Goal: Information Seeking & Learning: Compare options

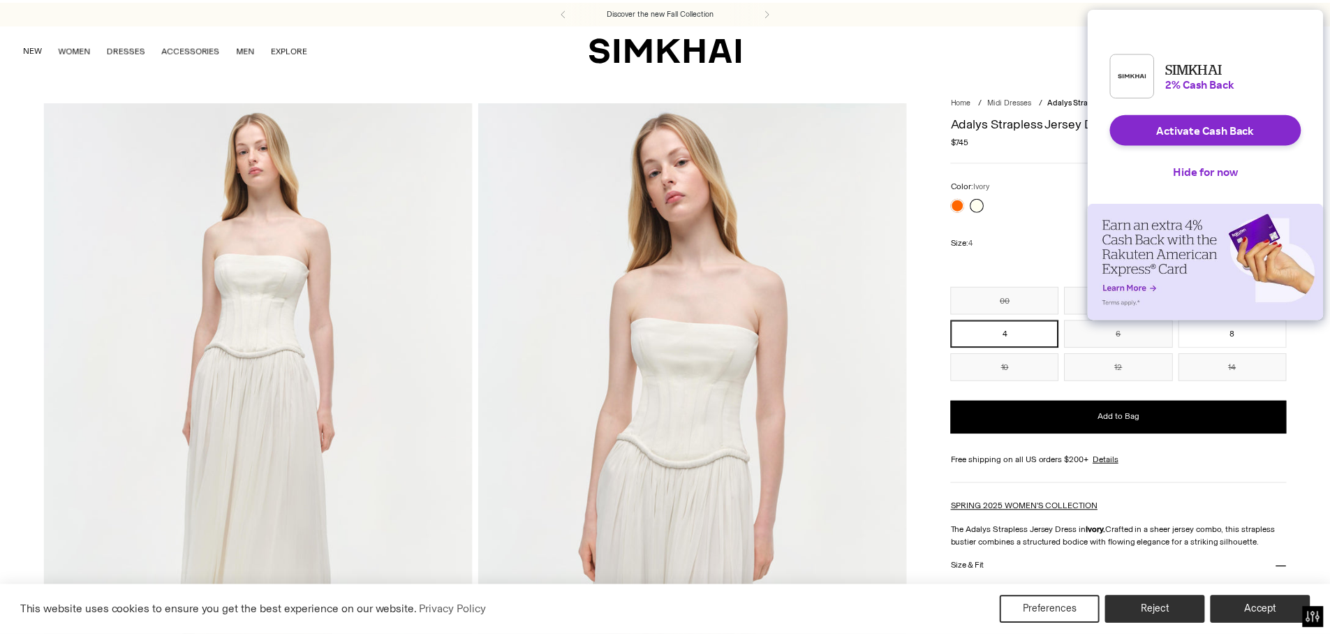
scroll to position [140, 0]
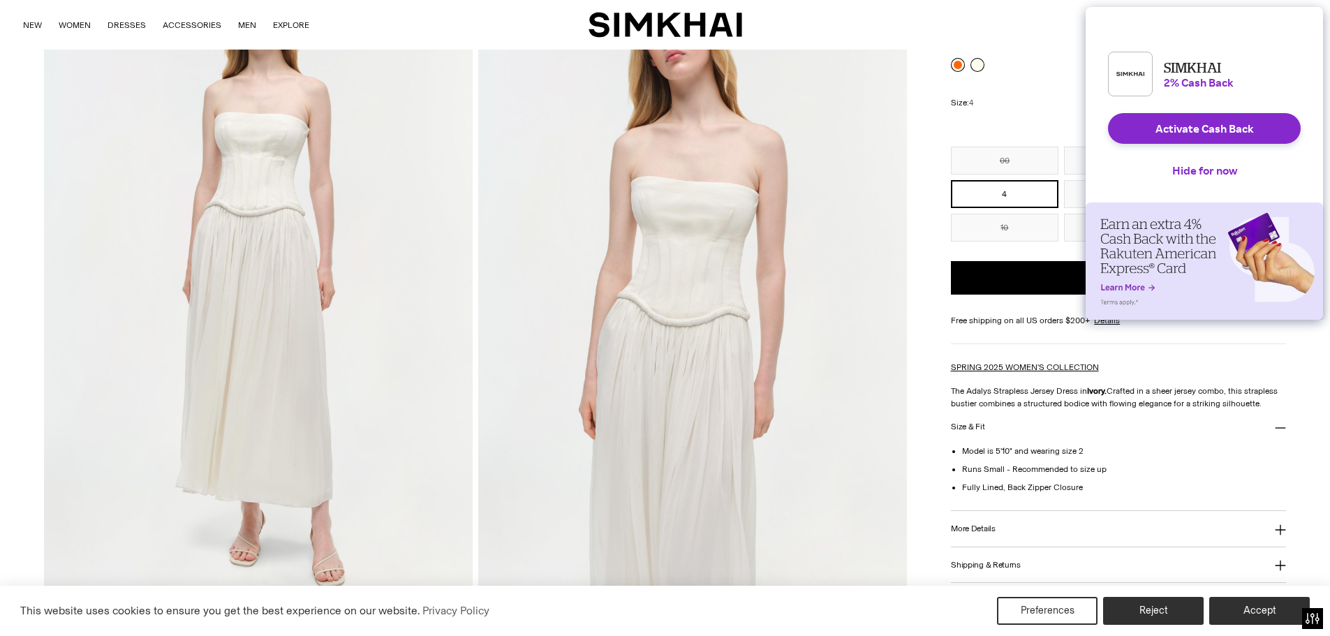
click at [959, 64] on link at bounding box center [958, 65] width 14 height 14
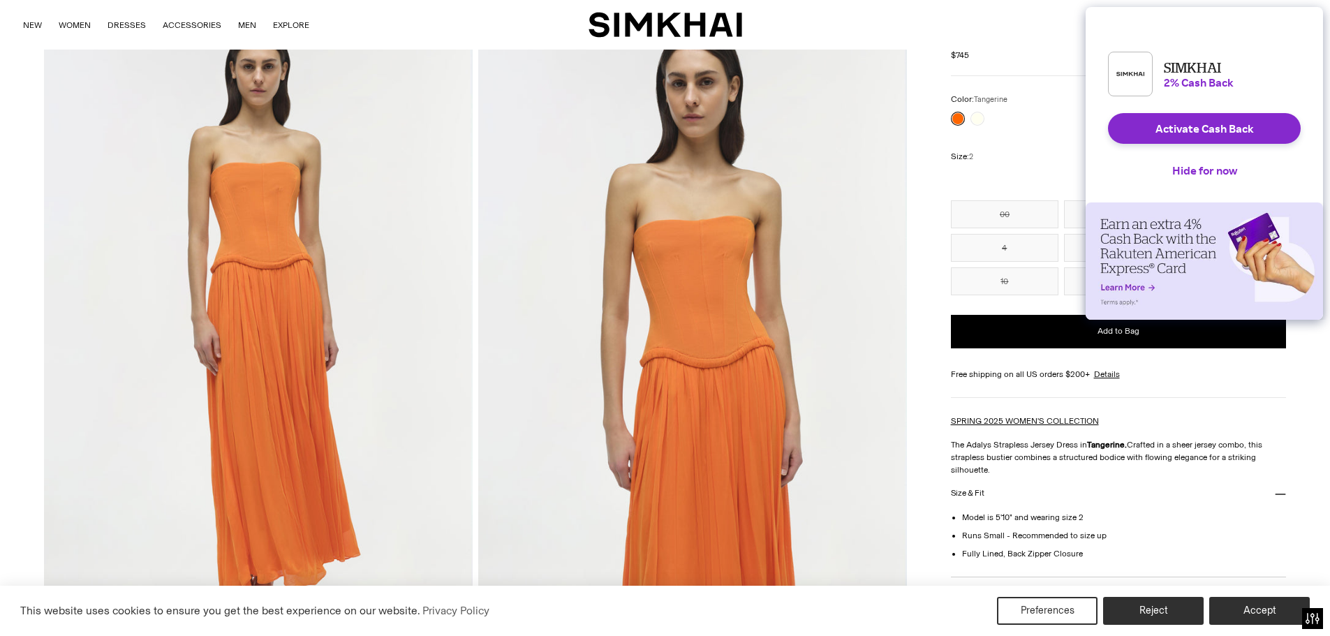
scroll to position [70, 0]
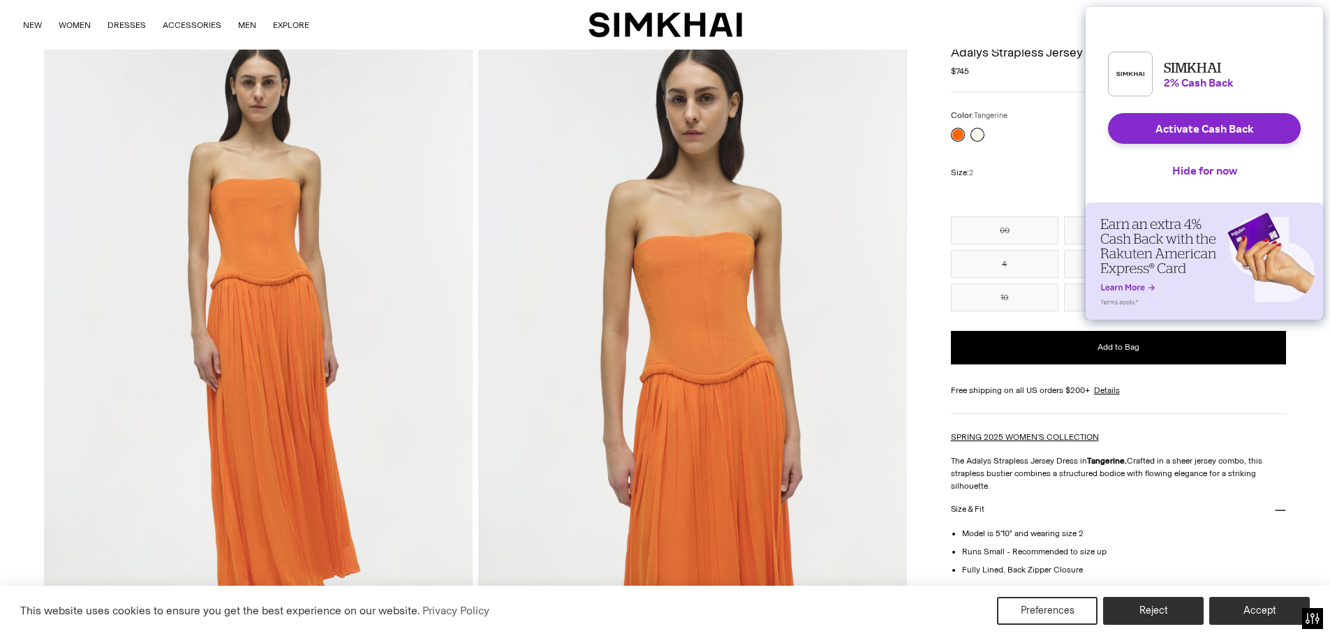
click at [976, 134] on link at bounding box center [978, 135] width 14 height 14
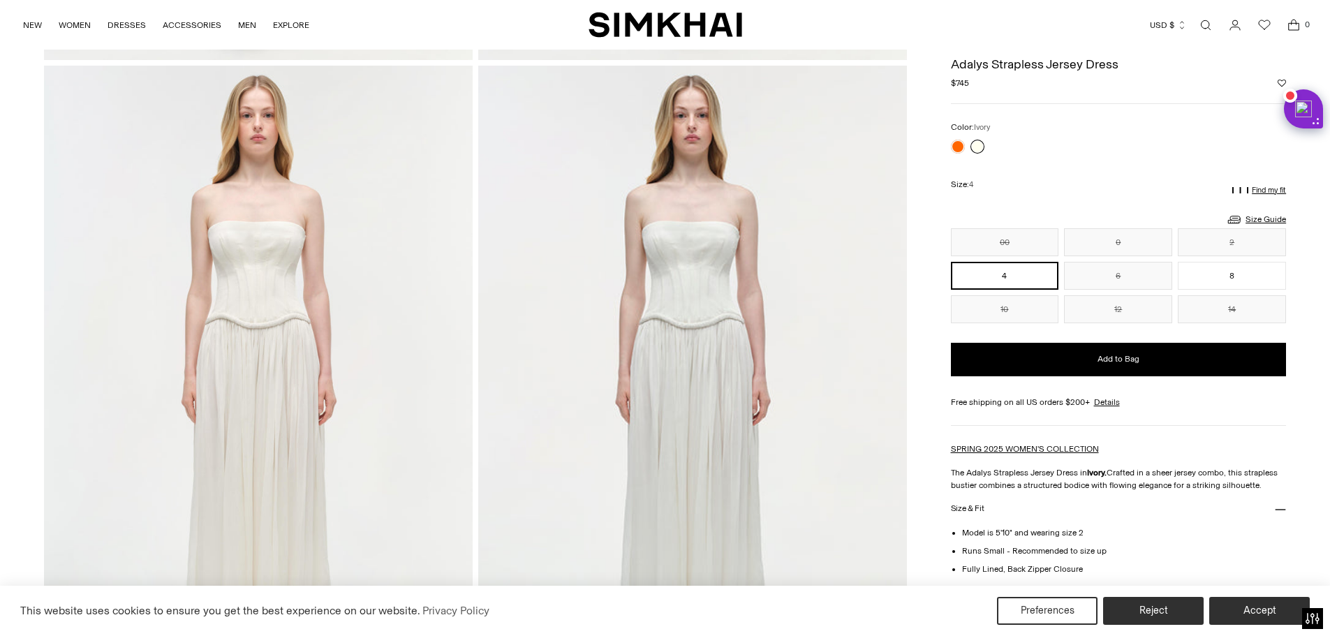
scroll to position [1327, 0]
